Goal: Complete application form

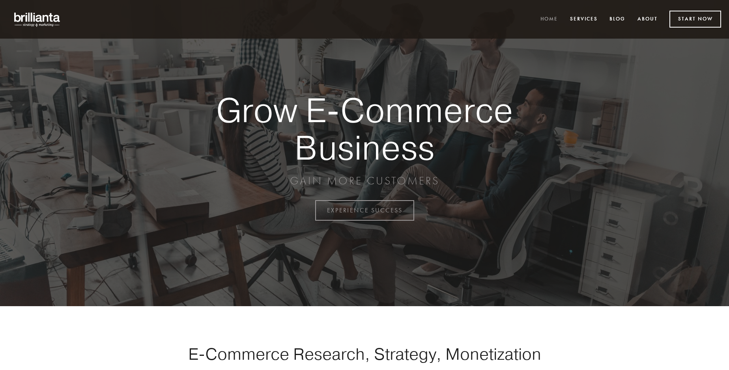
scroll to position [2068, 0]
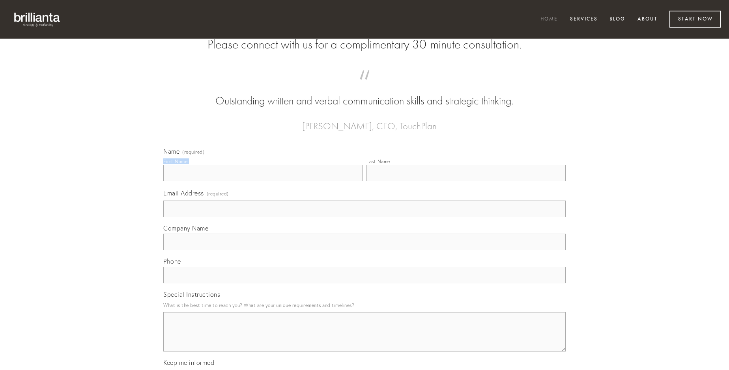
type input "[PERSON_NAME]"
click at [466, 181] on input "Last Name" at bounding box center [466, 173] width 199 height 17
type input "[PERSON_NAME]"
click at [365, 217] on input "Email Address (required)" at bounding box center [364, 209] width 402 height 17
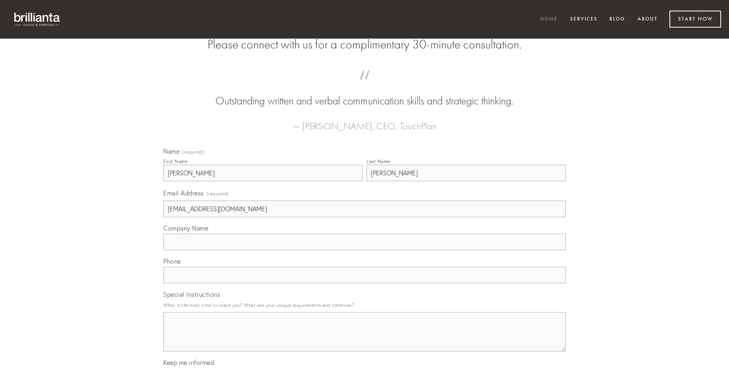
type input "[EMAIL_ADDRESS][DOMAIN_NAME]"
click at [365, 251] on input "Company Name" at bounding box center [364, 242] width 402 height 17
type input "vestigium"
click at [365, 284] on input "text" at bounding box center [364, 275] width 402 height 17
click at [365, 339] on textarea "Special Instructions" at bounding box center [364, 331] width 402 height 39
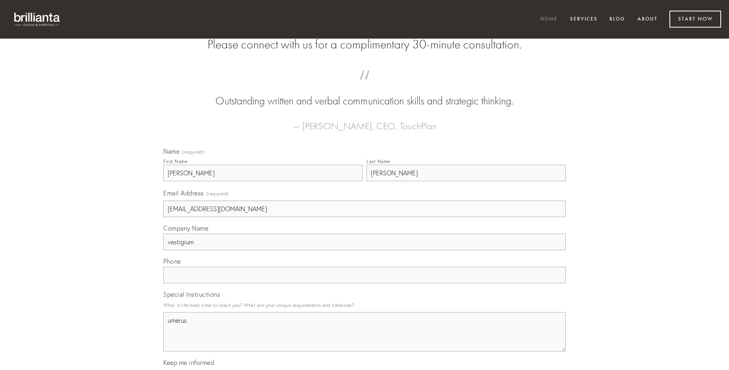
type textarea "umerus"
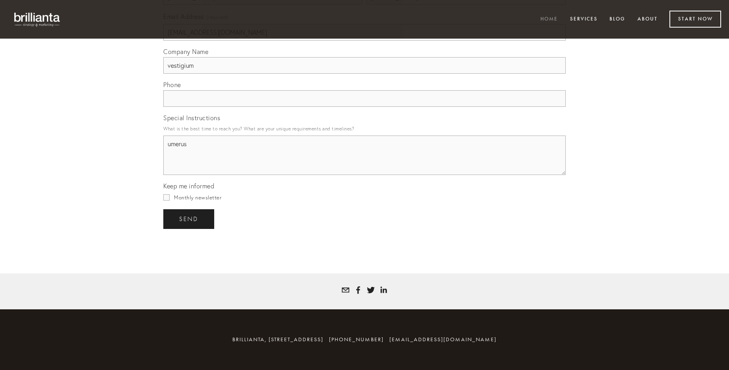
click at [189, 219] on span "send" at bounding box center [188, 219] width 19 height 7
